Goal: Book appointment/travel/reservation

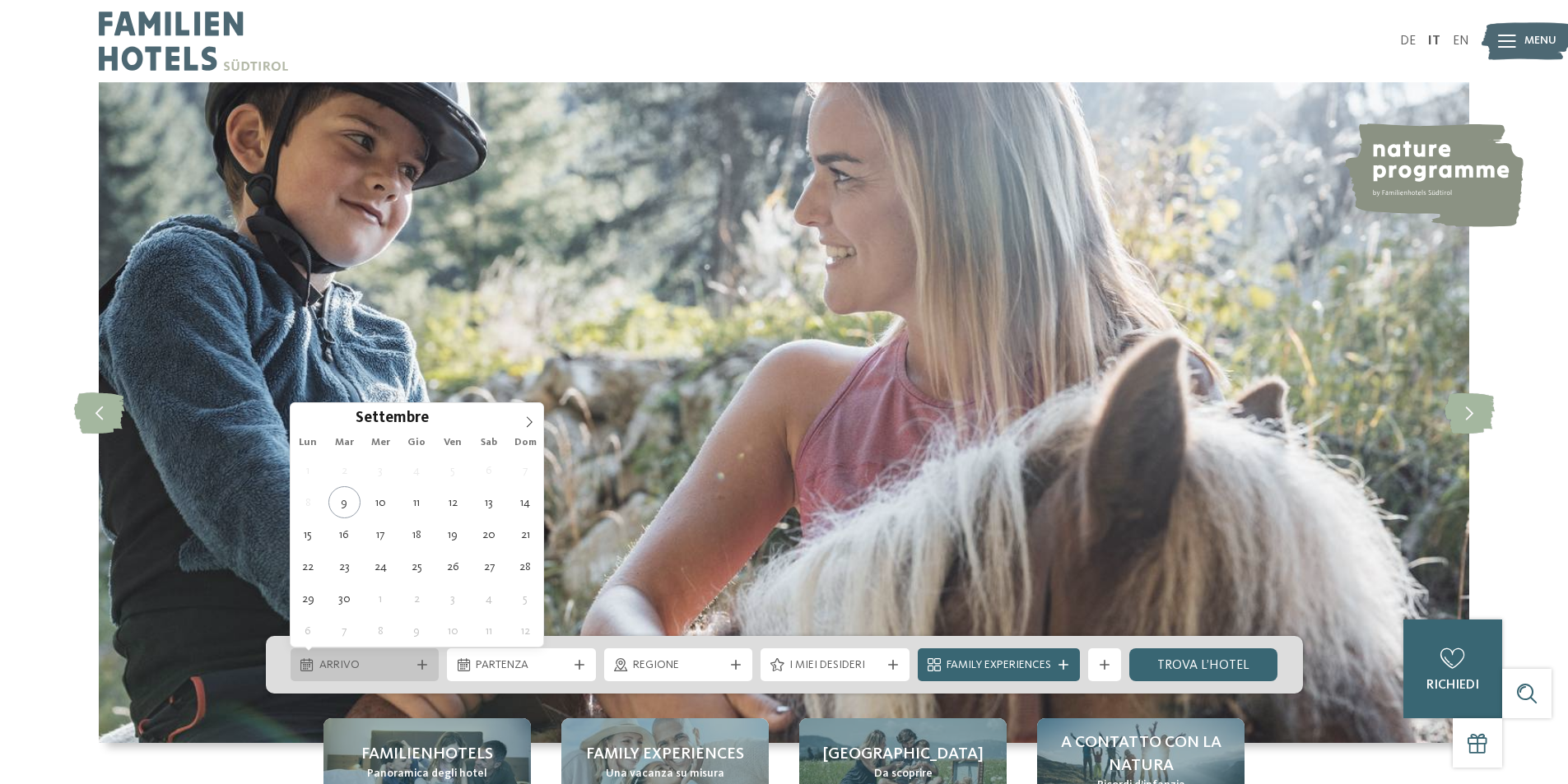
click at [408, 655] on div "Arrivo" at bounding box center [364, 664] width 149 height 33
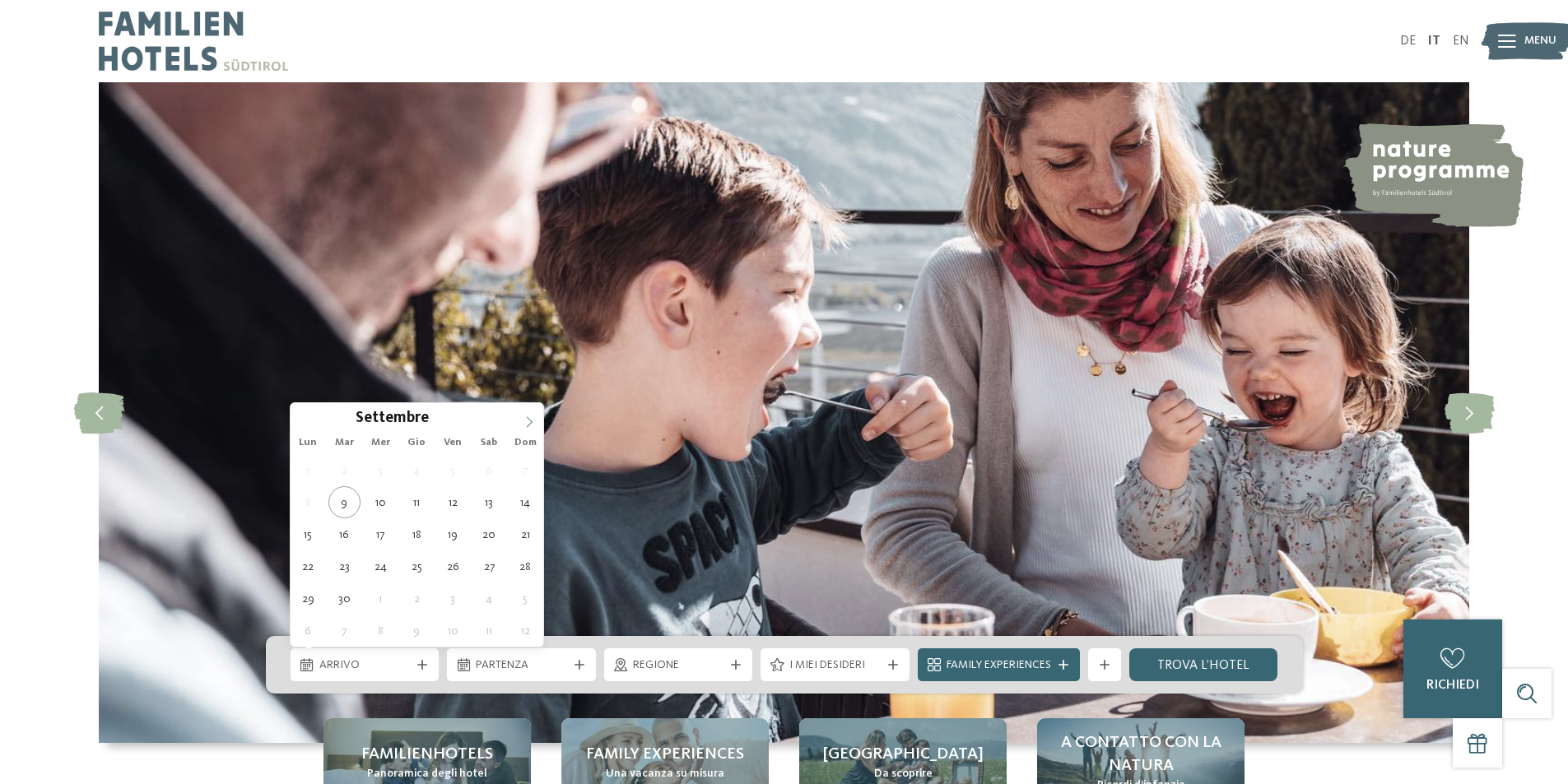
click at [534, 418] on icon at bounding box center [529, 421] width 11 height 11
type div "06.12.2025"
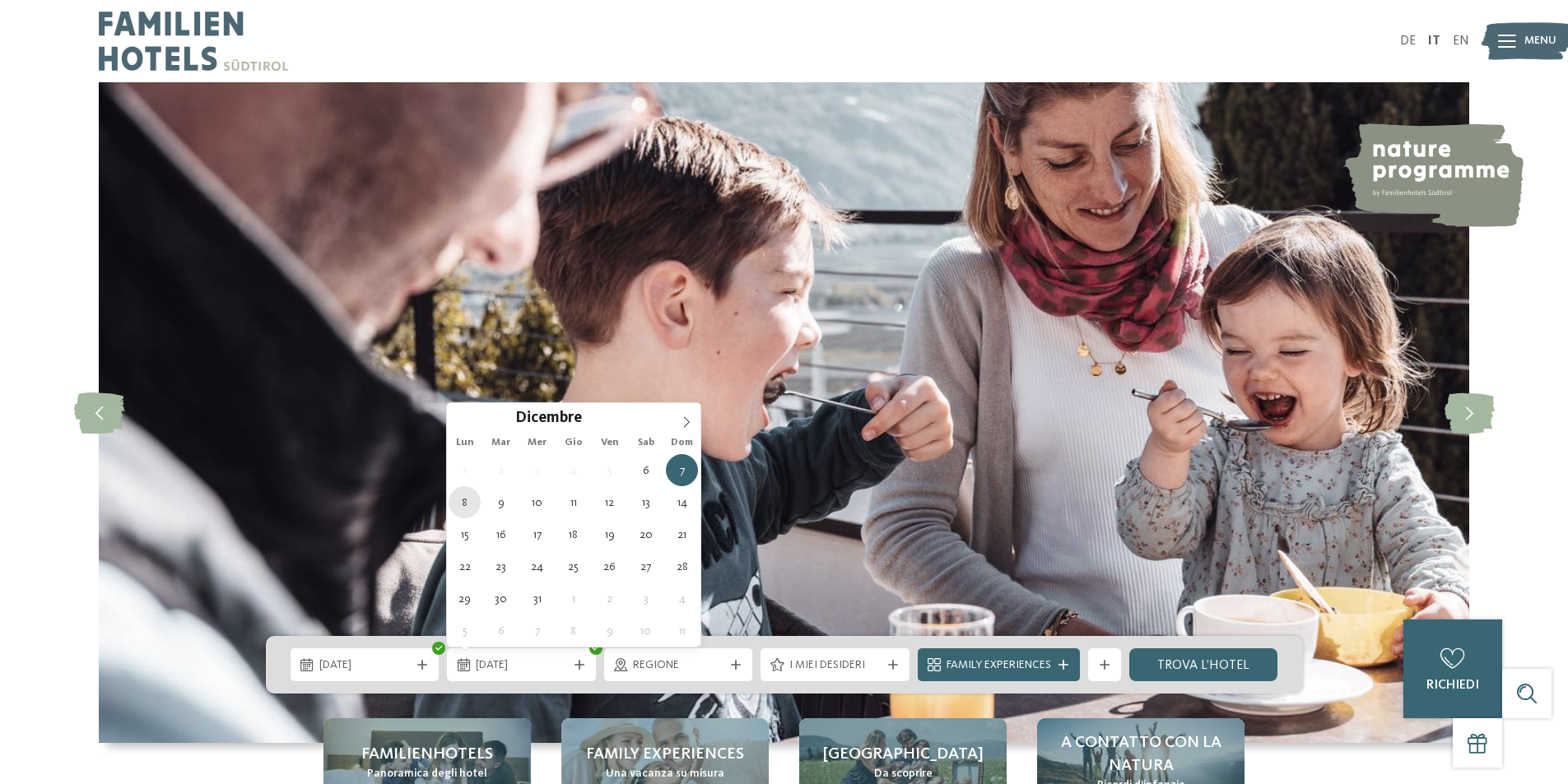
type div "08.12.2025"
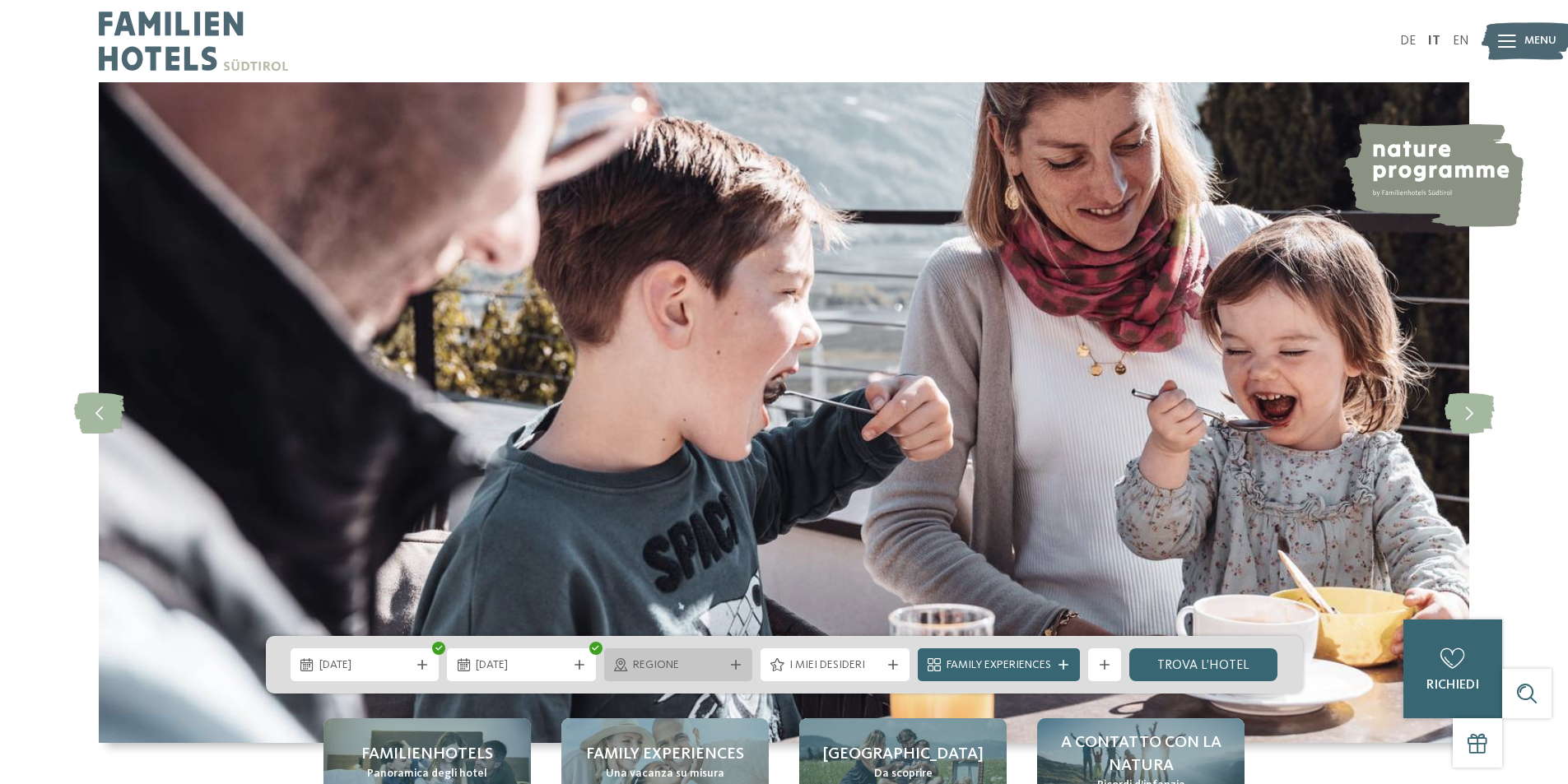
click at [720, 669] on span "Regione" at bounding box center [679, 665] width 92 height 17
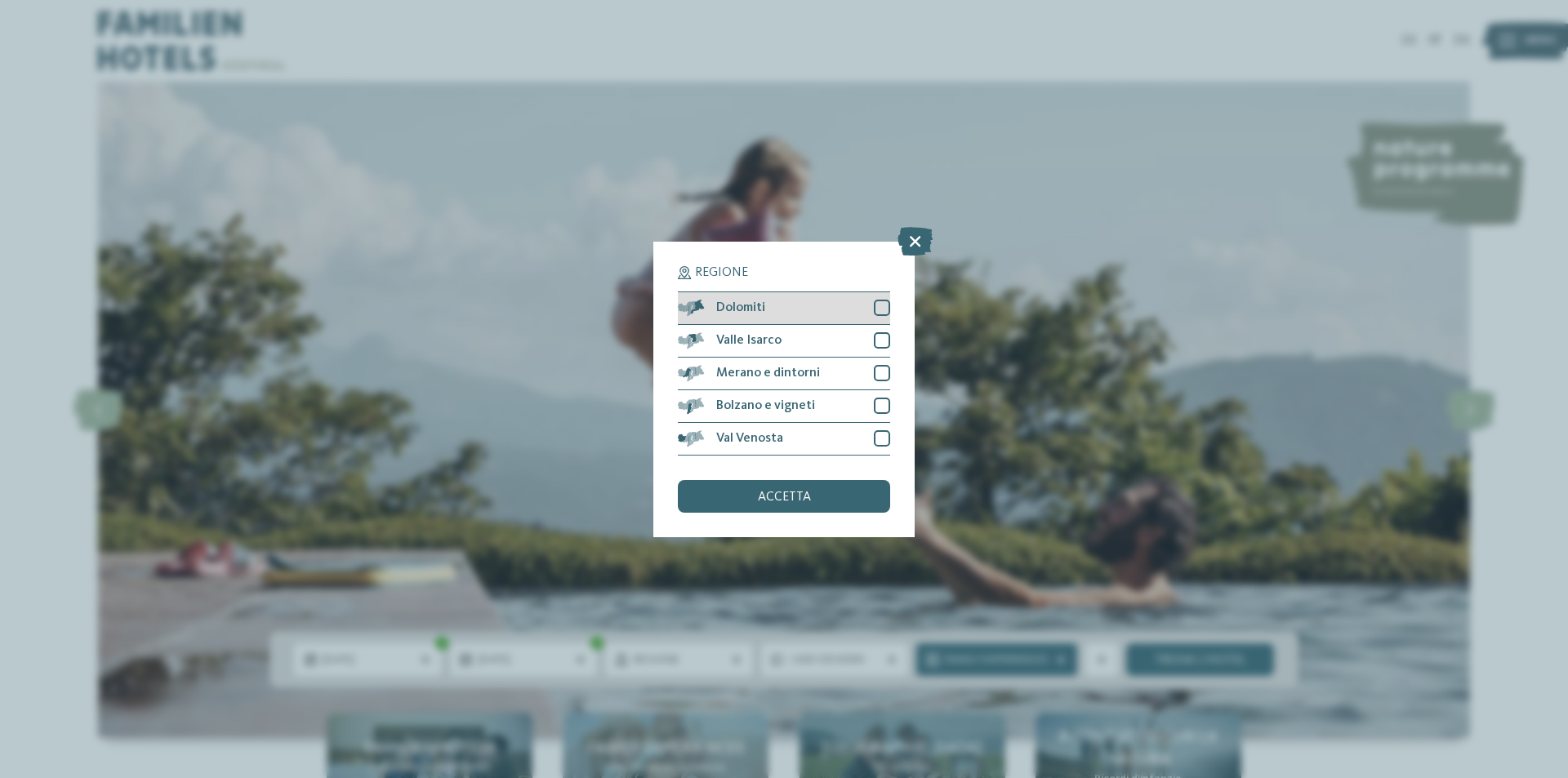
click at [879, 311] on div at bounding box center [882, 307] width 17 height 17
click at [885, 341] on div at bounding box center [882, 341] width 17 height 17
click at [885, 368] on div at bounding box center [882, 373] width 17 height 17
click at [884, 398] on div at bounding box center [882, 405] width 17 height 17
drag, startPoint x: 875, startPoint y: 433, endPoint x: 868, endPoint y: 481, distance: 48.5
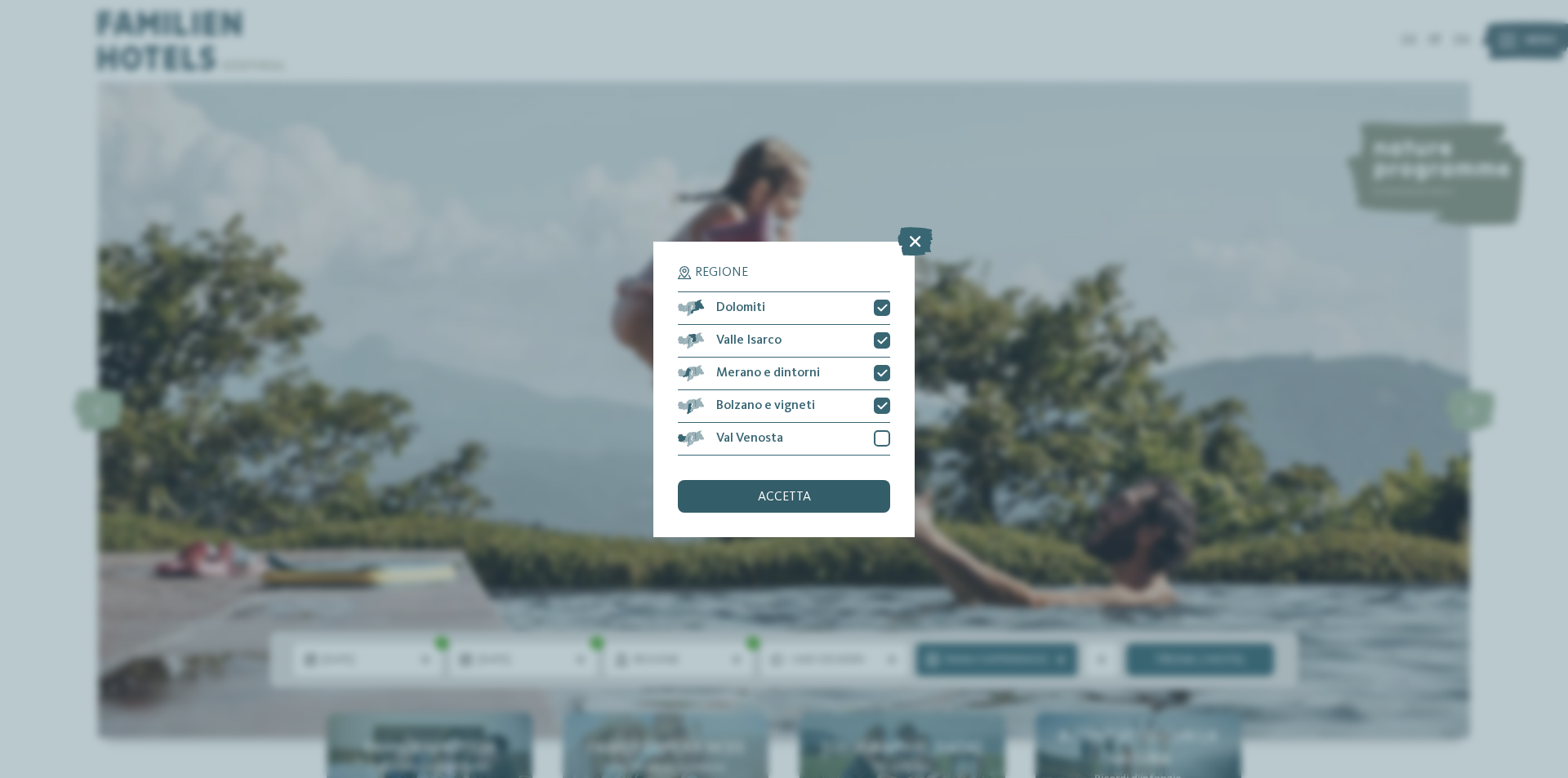
click at [875, 434] on div at bounding box center [882, 438] width 17 height 17
click at [860, 506] on div "accetta" at bounding box center [784, 496] width 212 height 32
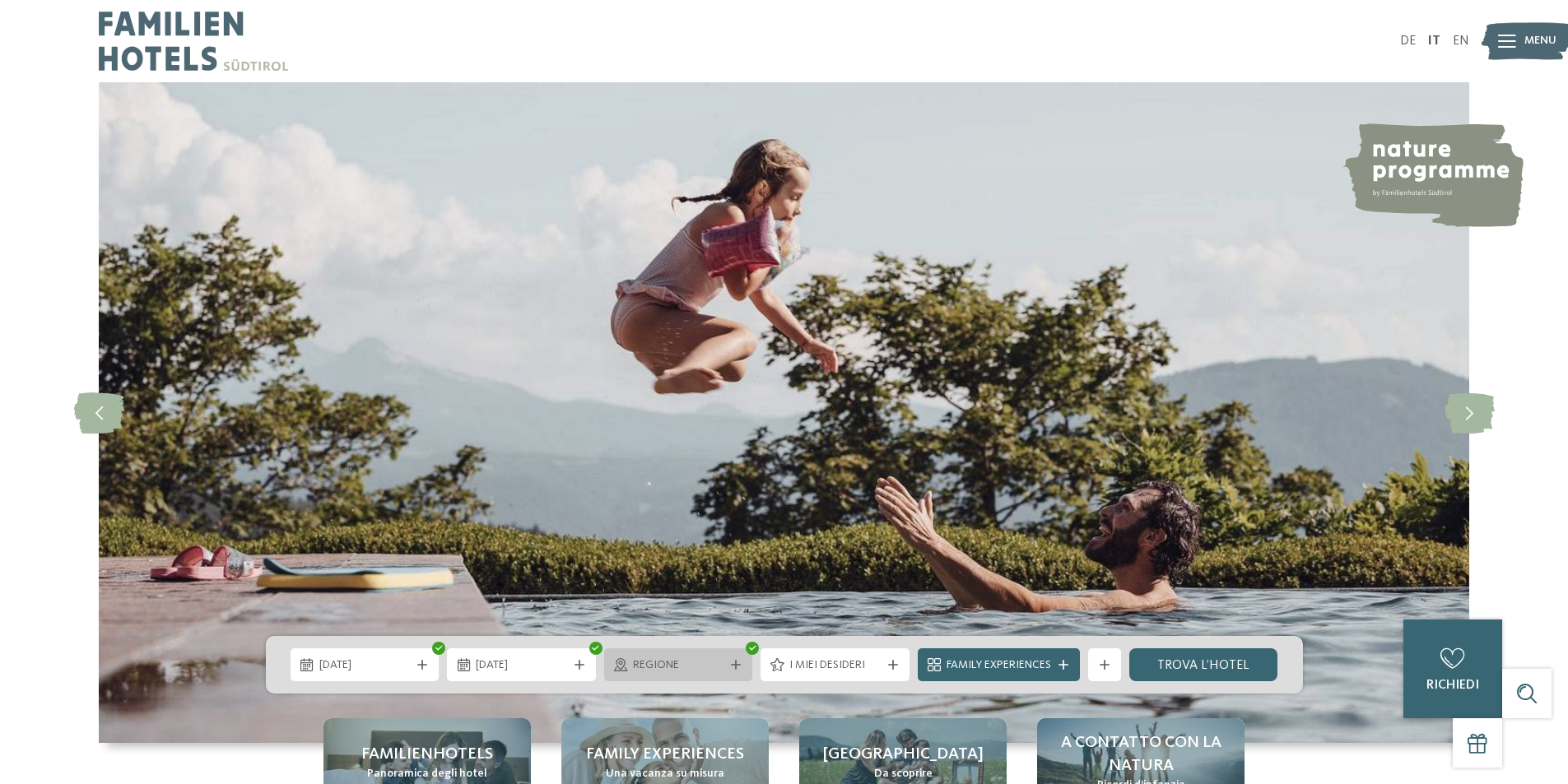
click at [722, 677] on div "Regione" at bounding box center [678, 664] width 149 height 33
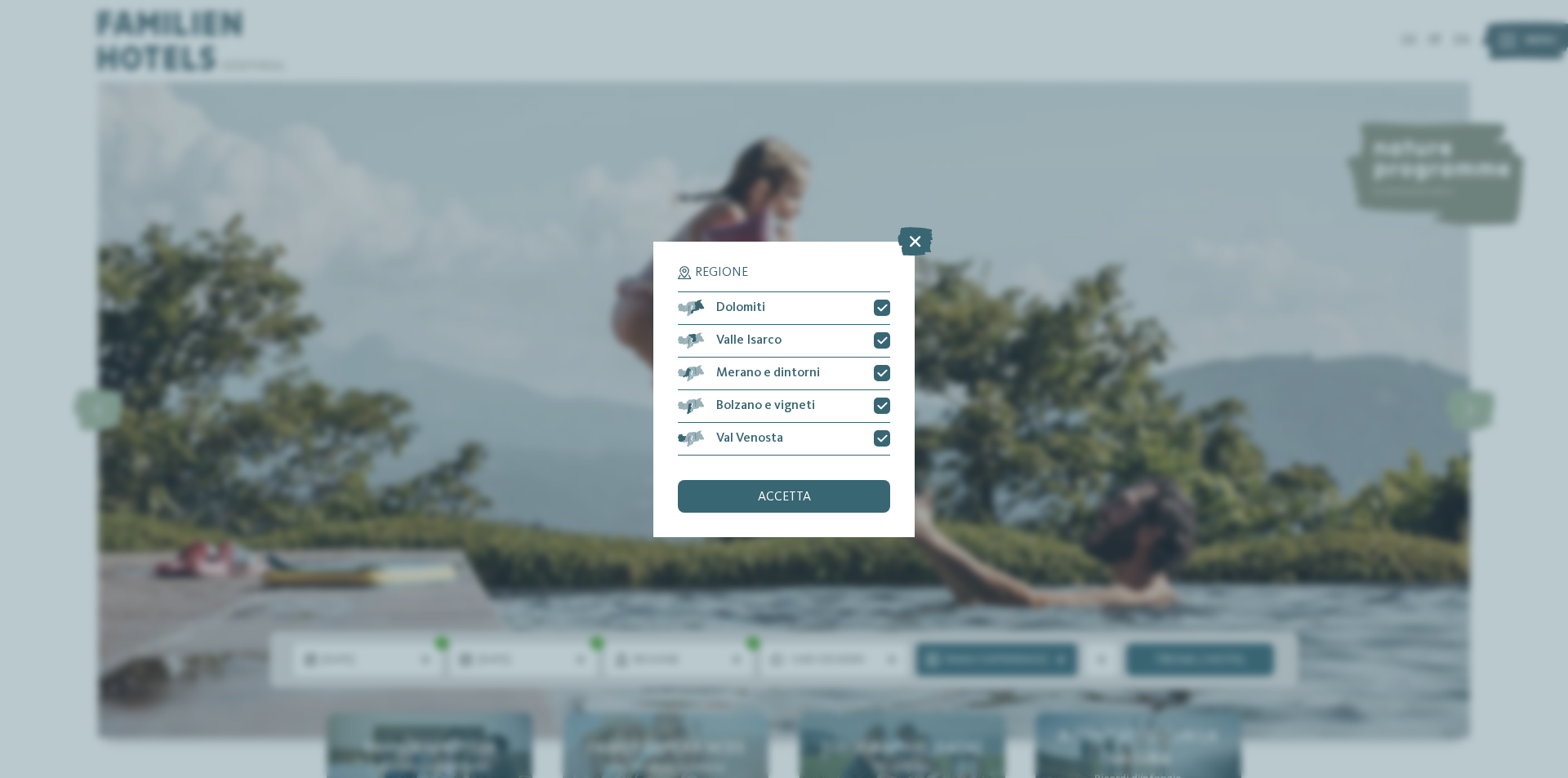
click at [817, 520] on div "Regione Dolomiti Valle Isarco" at bounding box center [784, 389] width 261 height 296
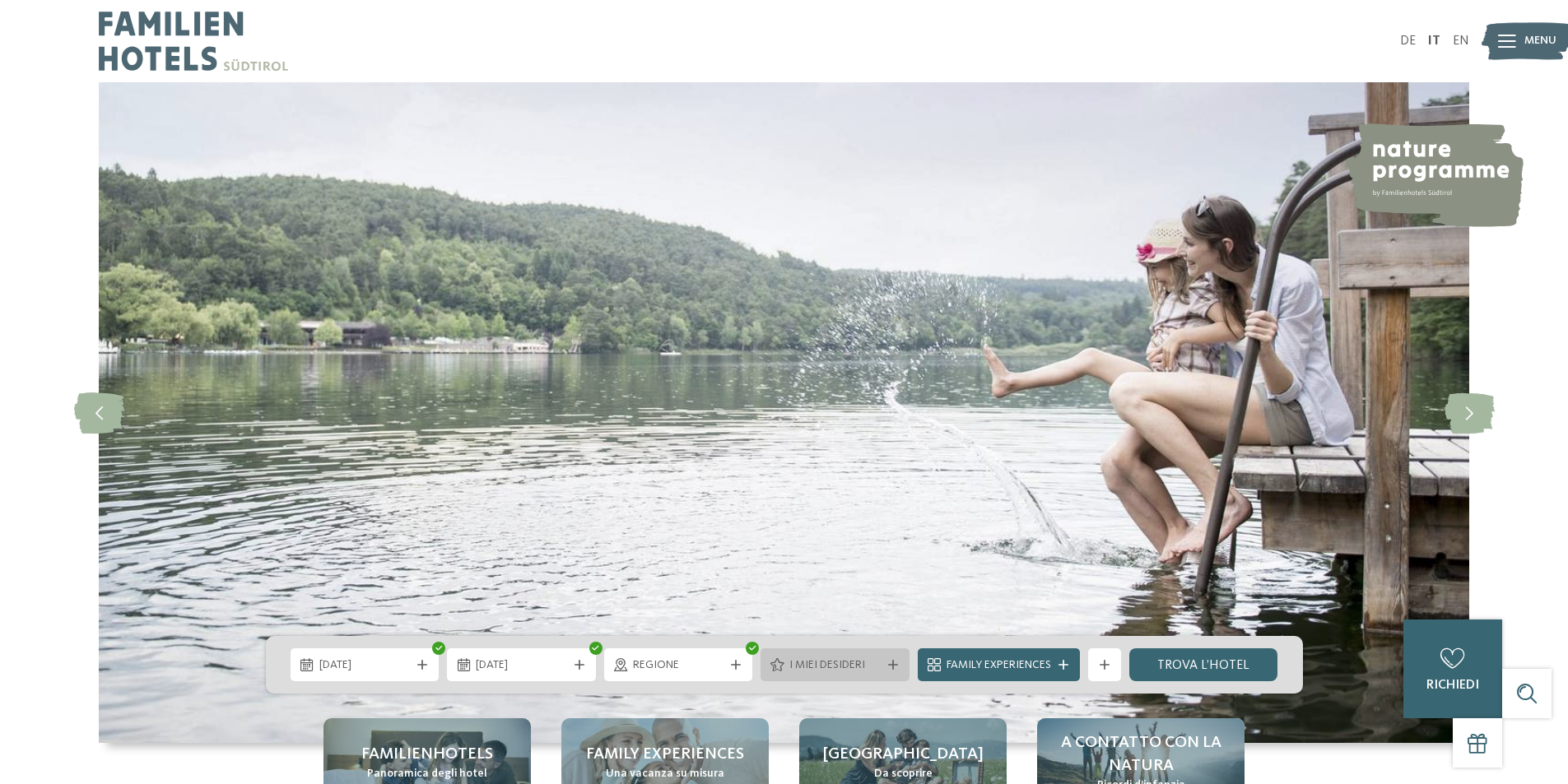
click at [868, 678] on div "I miei desideri" at bounding box center [835, 664] width 149 height 33
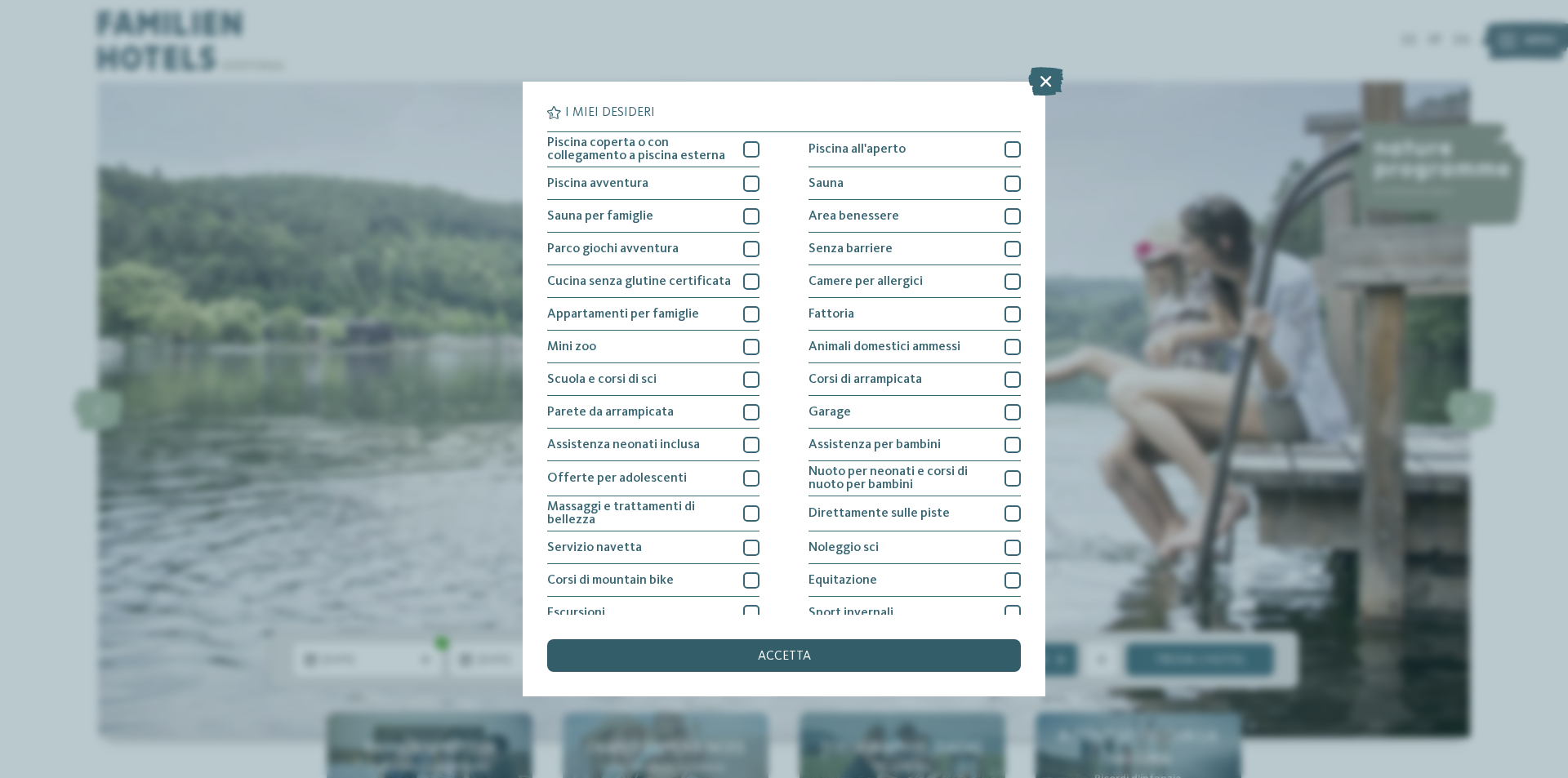
click at [863, 658] on div "accetta" at bounding box center [784, 655] width 473 height 32
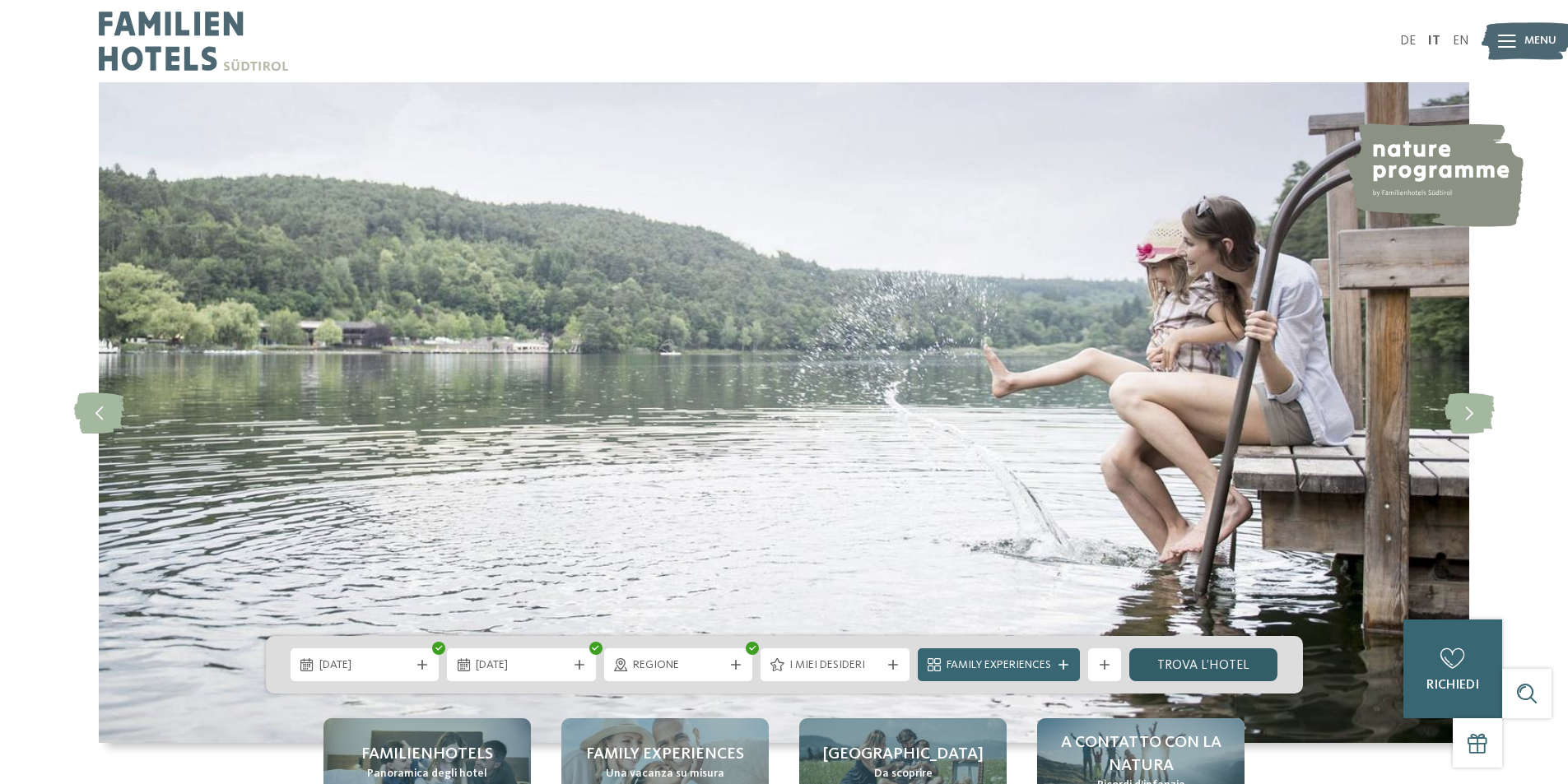
click at [1141, 666] on link "trova l’hotel" at bounding box center [1204, 664] width 149 height 33
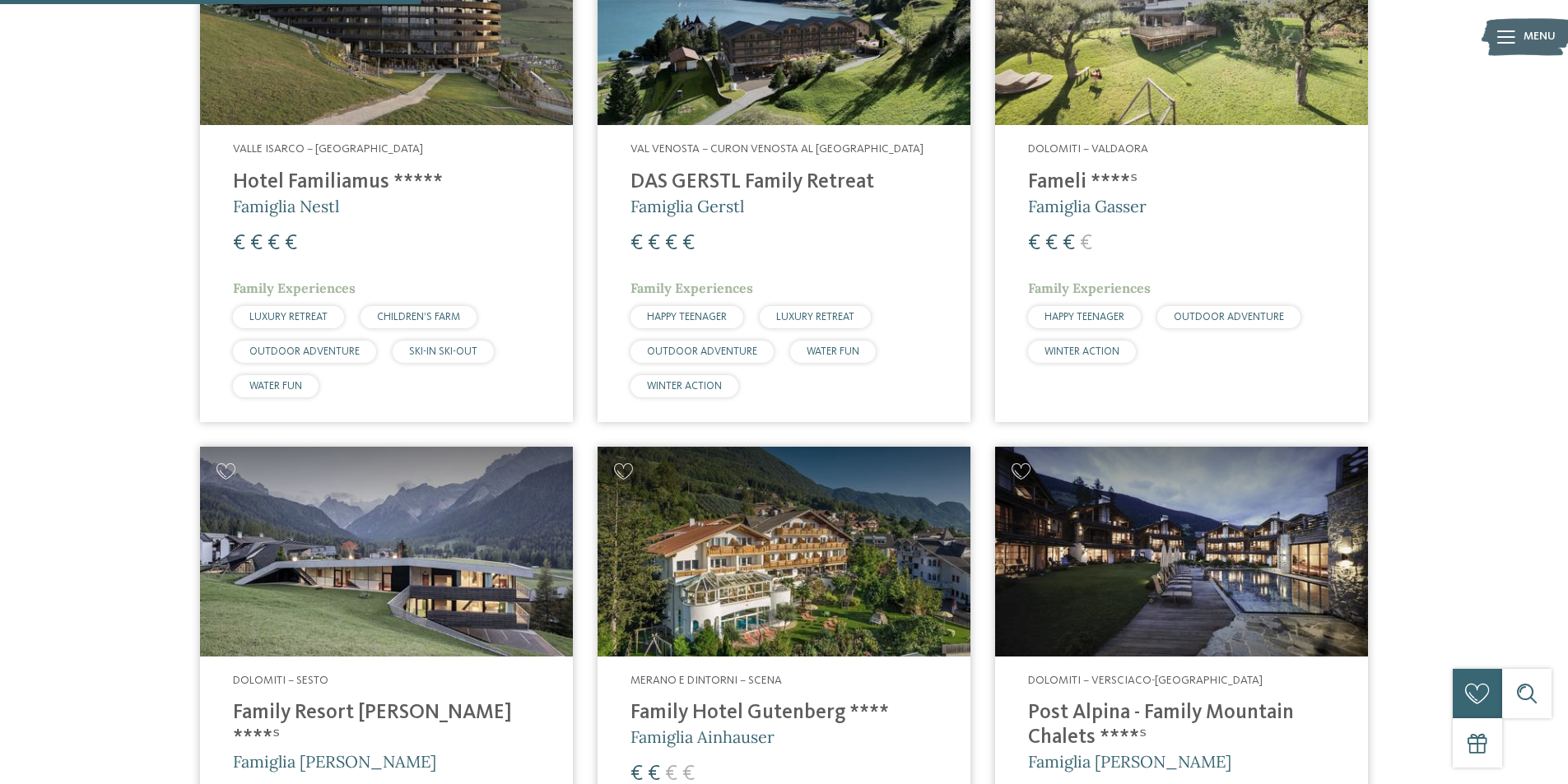
scroll to position [951, 0]
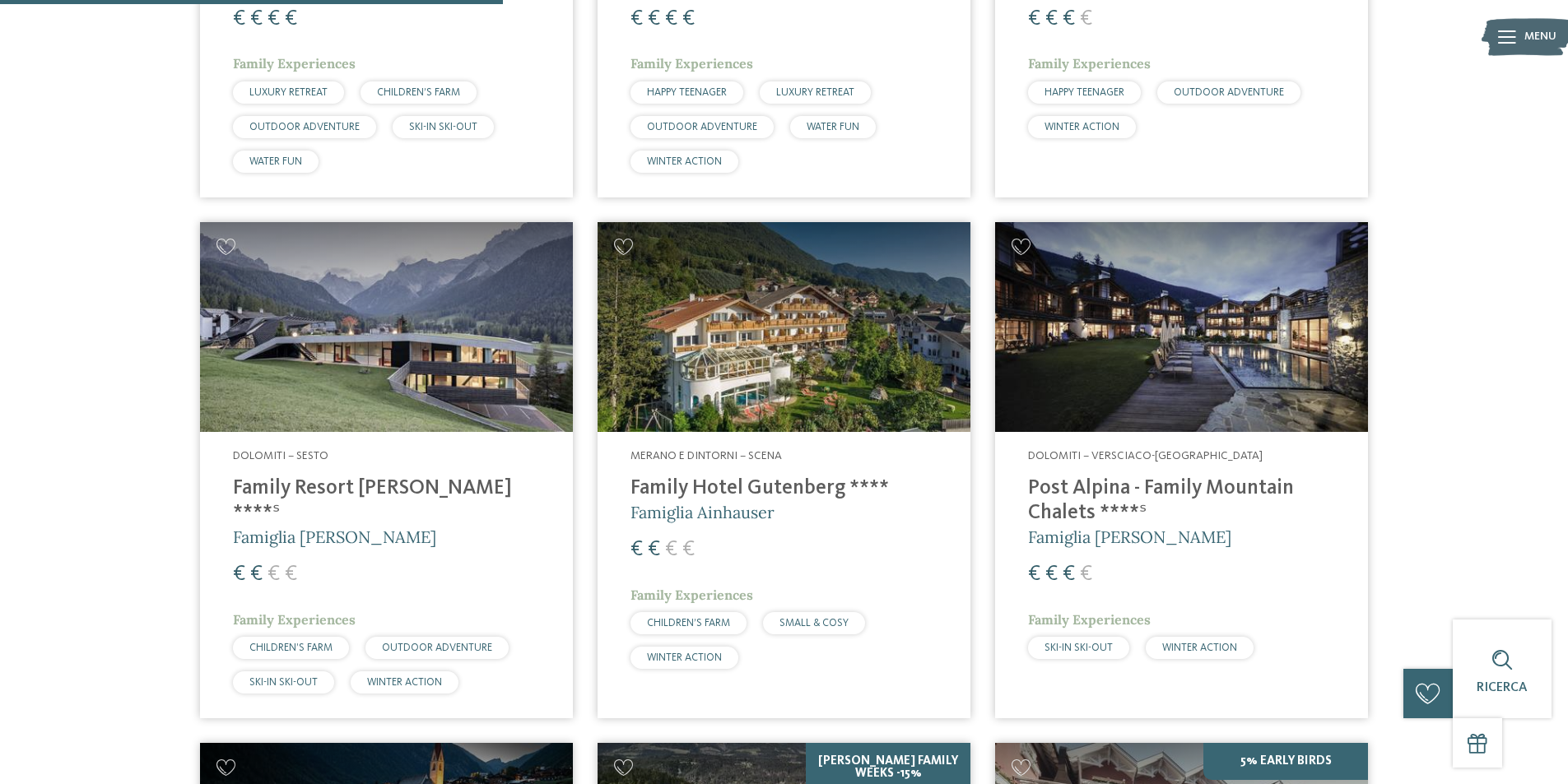
click at [352, 428] on img at bounding box center [386, 326] width 373 height 209
click at [328, 526] on span "Famiglia Rainer" at bounding box center [335, 536] width 203 height 20
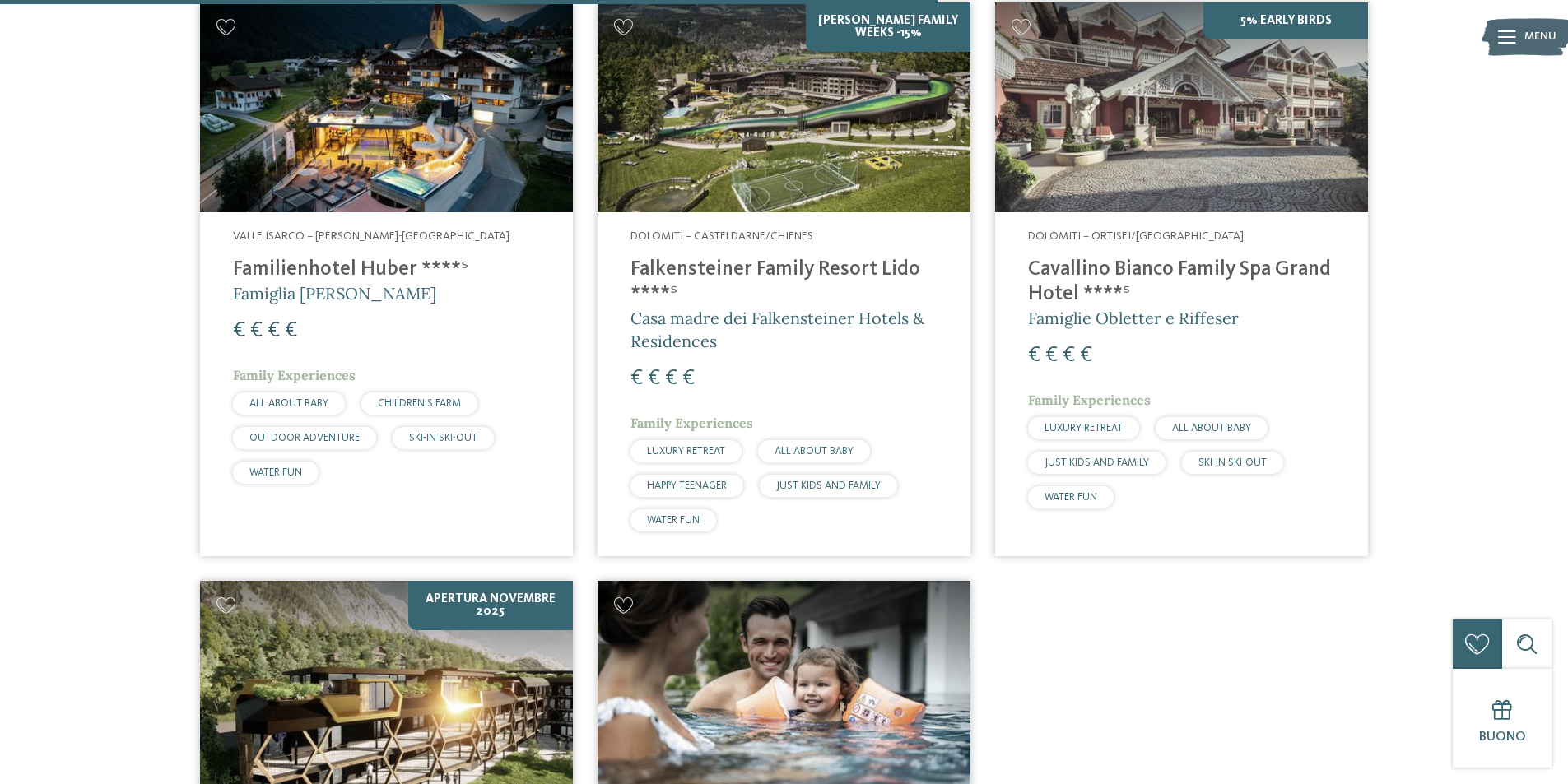
scroll to position [1774, 0]
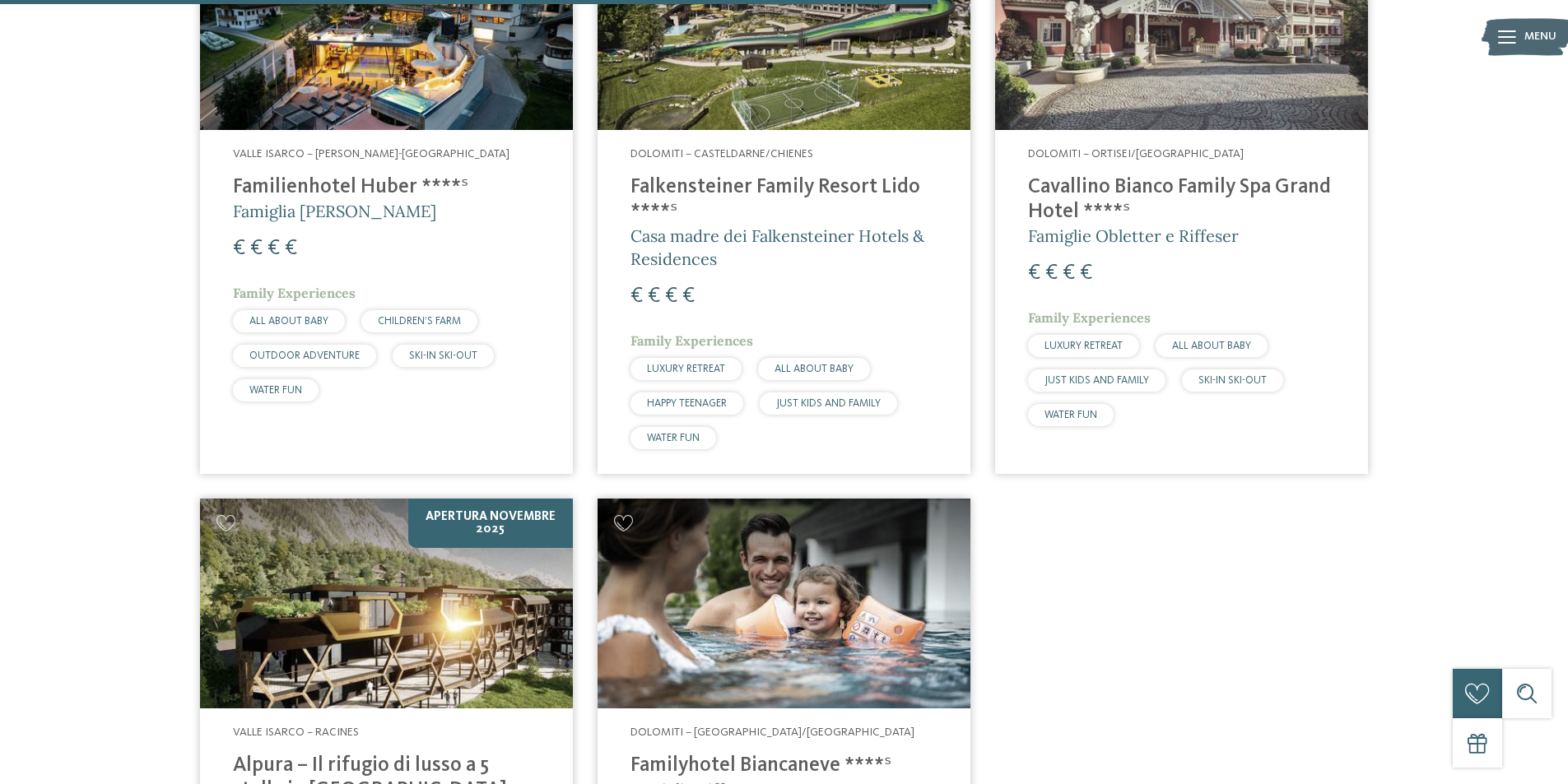
click at [701, 175] on h4 "Falkensteiner Family Resort Lido ****ˢ" at bounding box center [784, 200] width 307 height 49
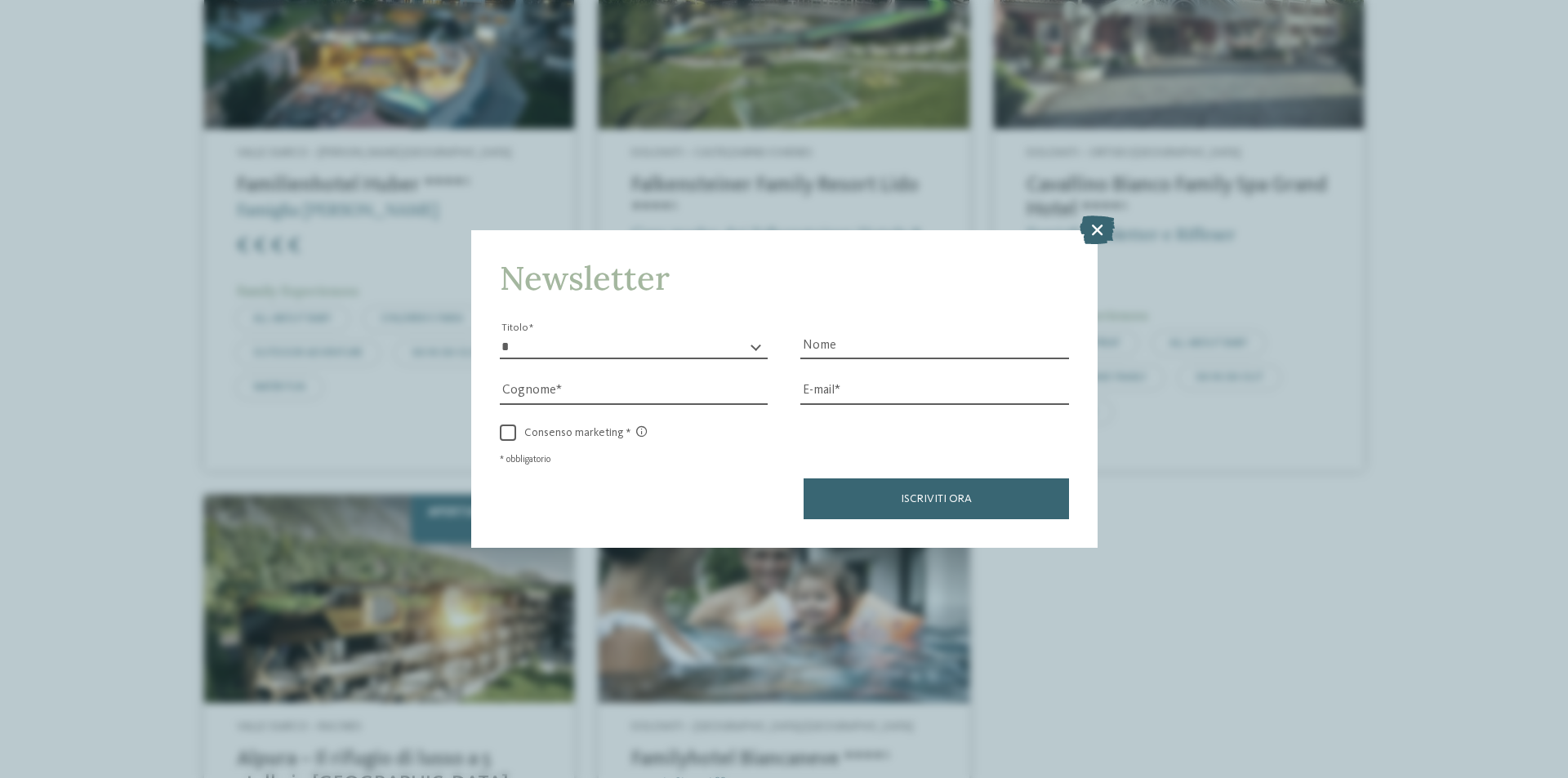
click at [1100, 214] on div "Newsletter * ****** ******* ******** ****** Titolo Nome Cognome Fax" at bounding box center [784, 389] width 1568 height 778
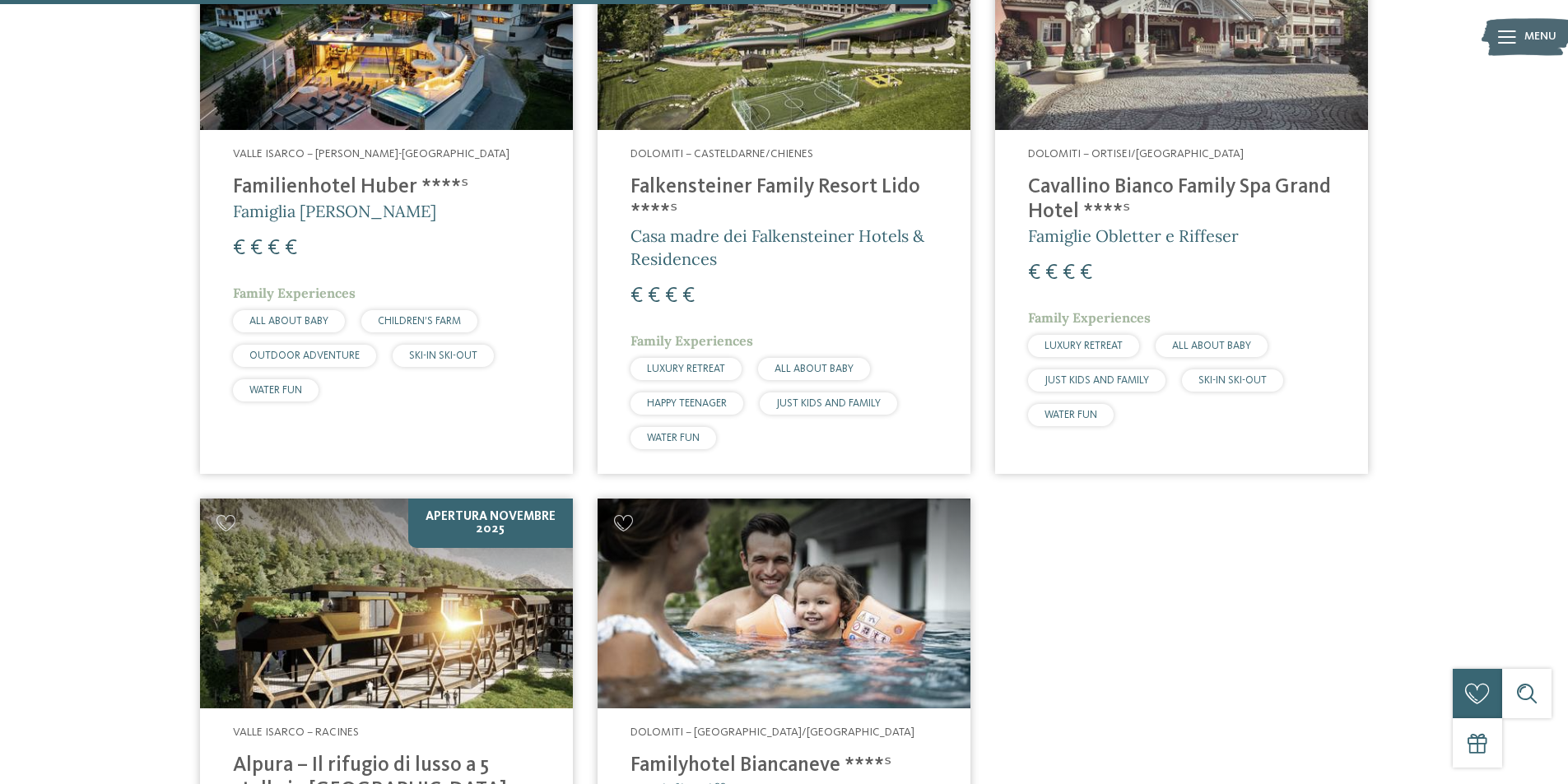
click at [794, 148] on span "Dolomiti – Casteldarne/Chienes" at bounding box center [722, 153] width 183 height 11
click at [813, 175] on h4 "Falkensteiner Family Resort Lido ****ˢ" at bounding box center [784, 200] width 307 height 49
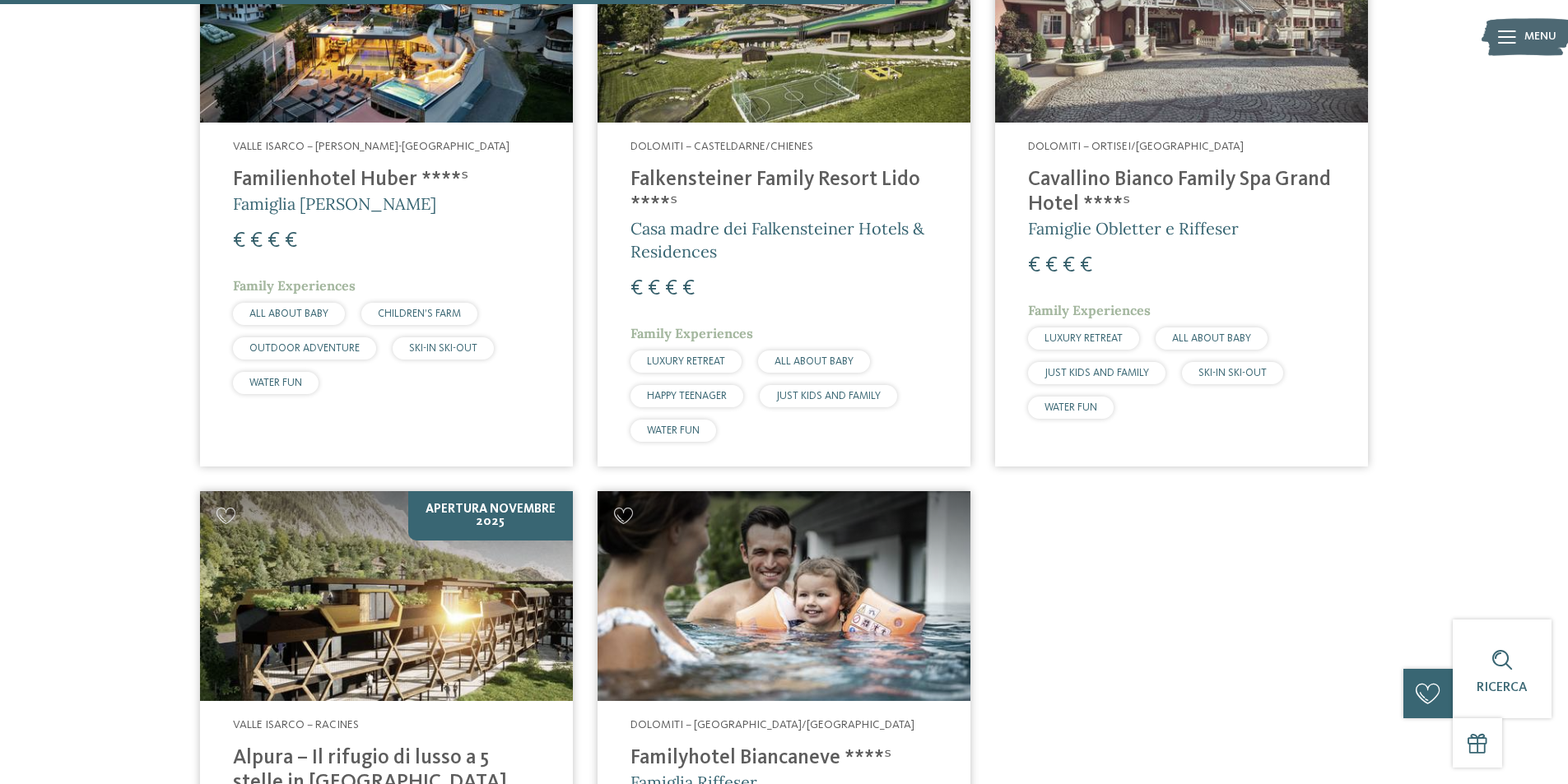
scroll to position [2139, 0]
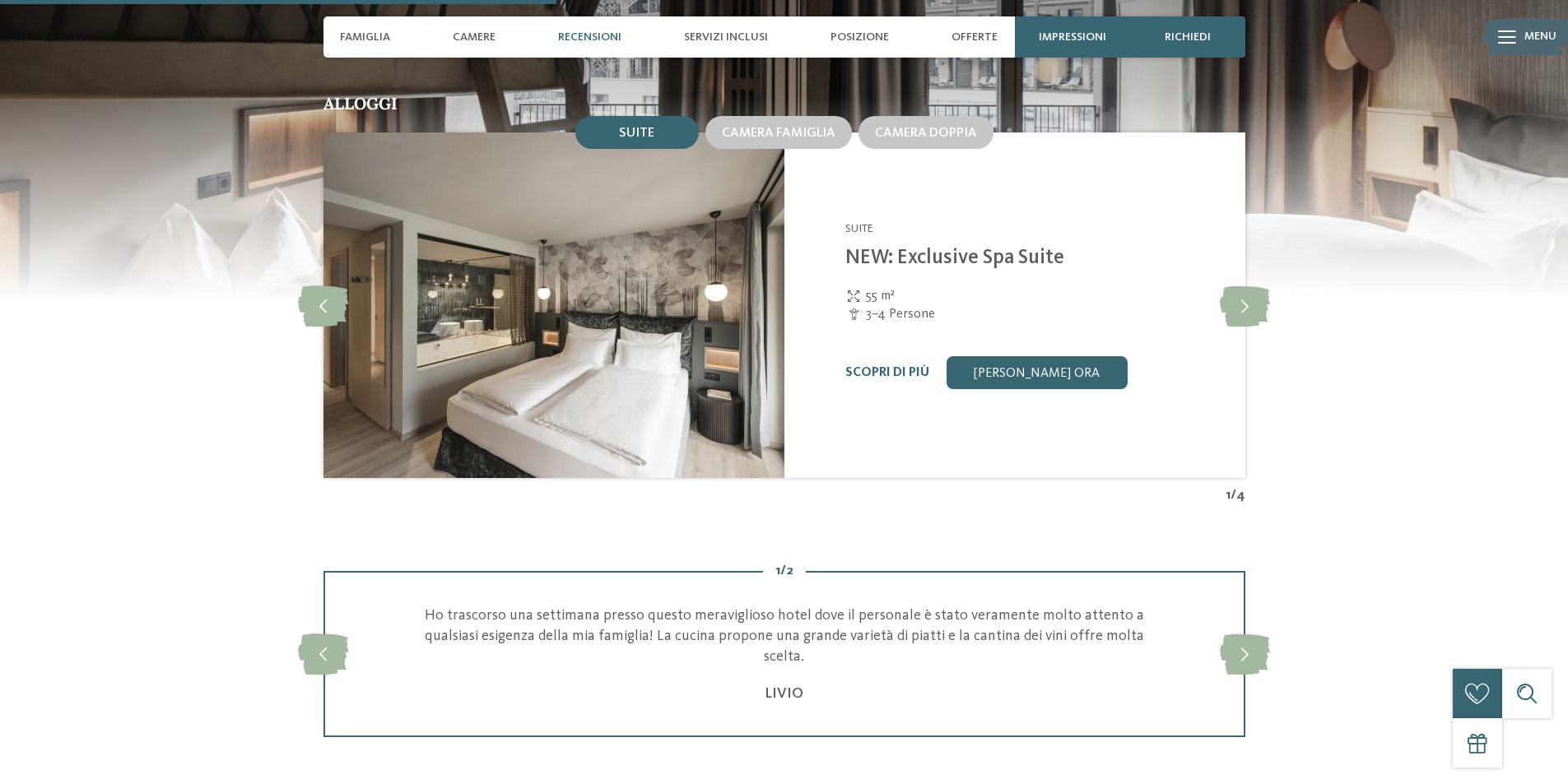
scroll to position [2057, 0]
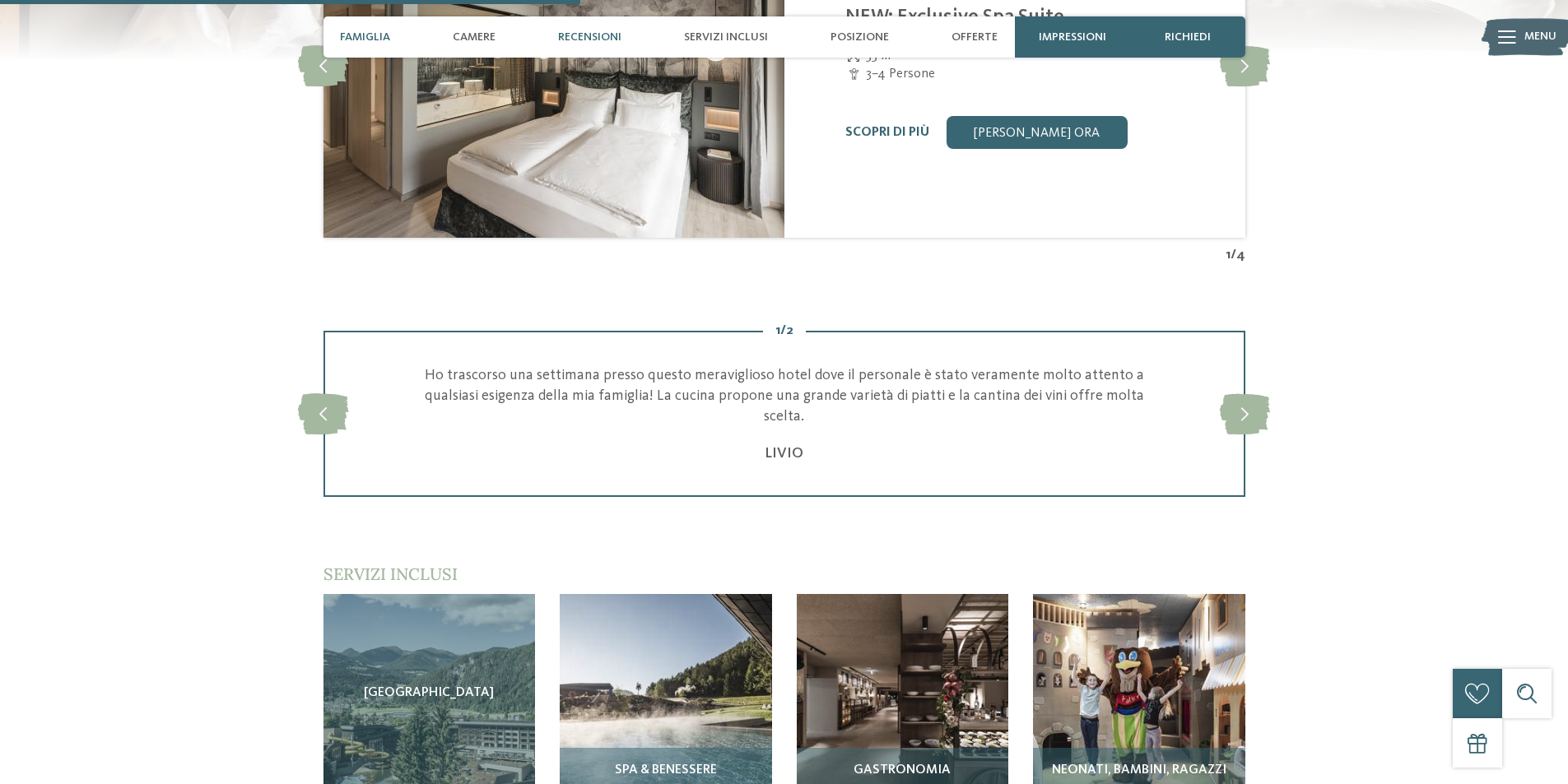
click at [360, 26] on div "Famiglia" at bounding box center [365, 37] width 67 height 41
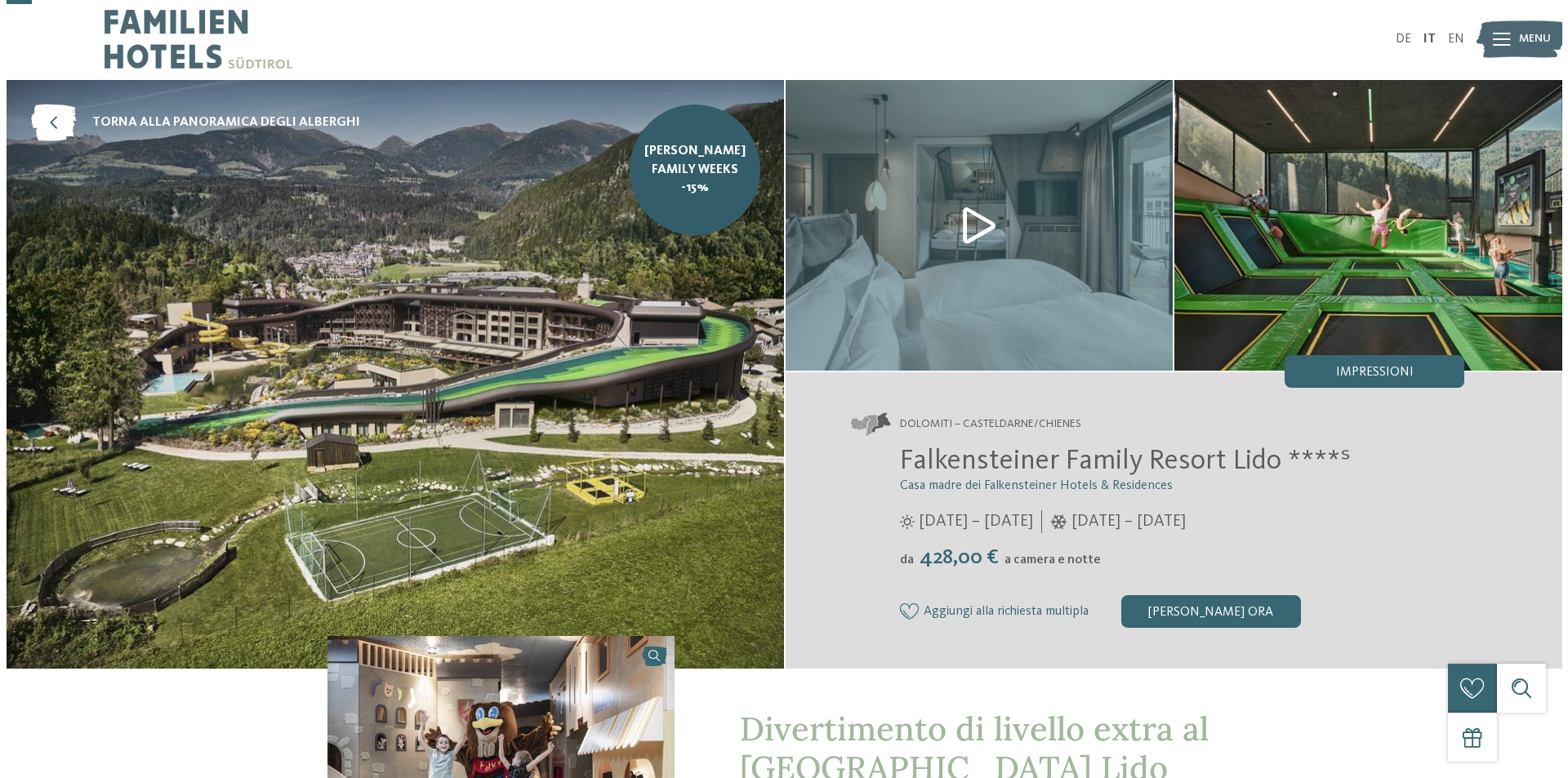
scroll to position [0, 0]
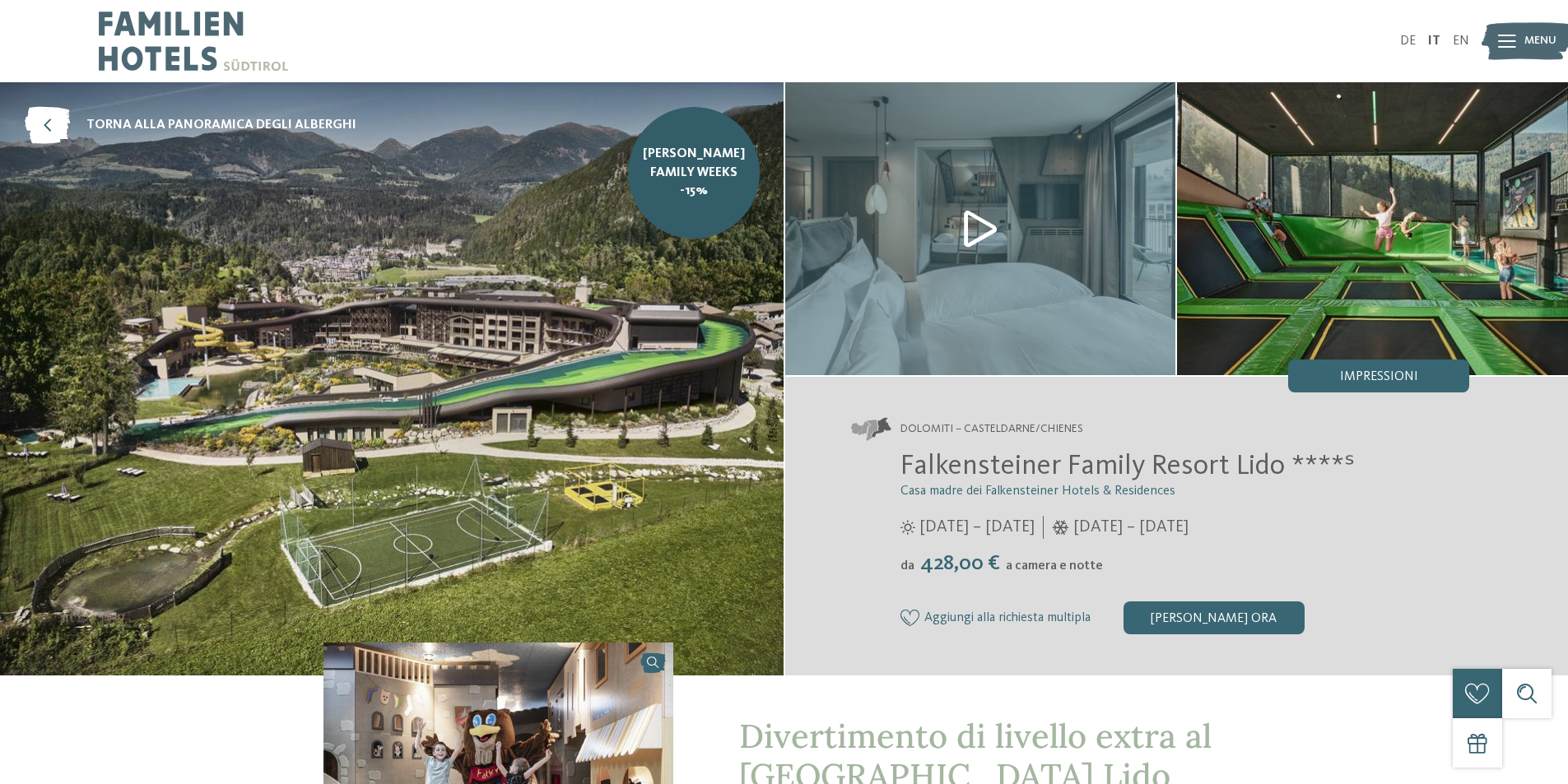
click at [966, 221] on img at bounding box center [981, 229] width 391 height 293
